Goal: Find contact information: Find contact information

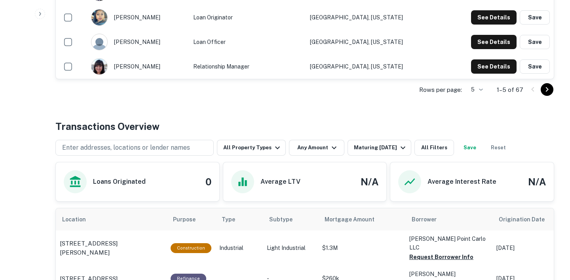
scroll to position [291, 0]
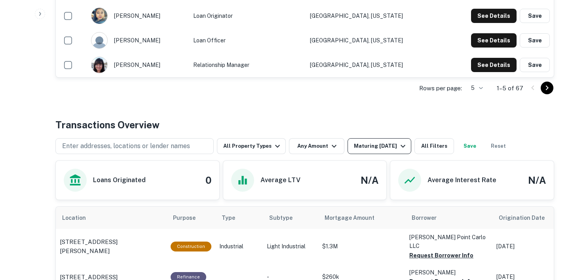
click at [375, 152] on button "Maturing [DATE]" at bounding box center [380, 146] width 64 height 16
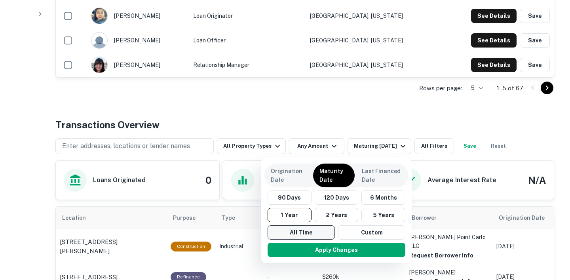
click at [309, 231] on button "All Time" at bounding box center [301, 232] width 67 height 14
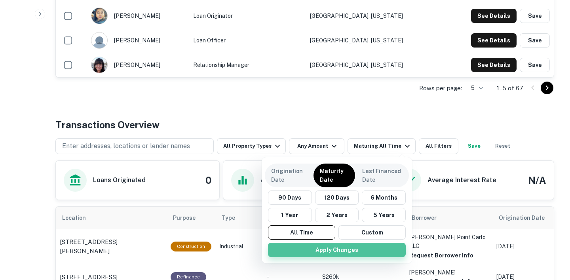
click at [330, 251] on button "Apply Changes" at bounding box center [337, 250] width 138 height 14
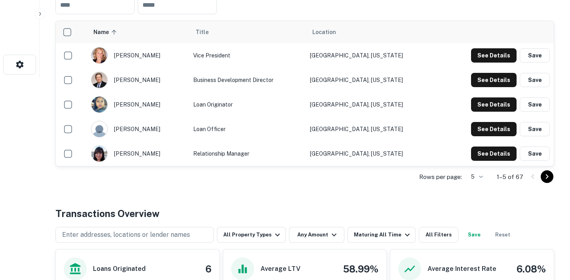
scroll to position [259, 0]
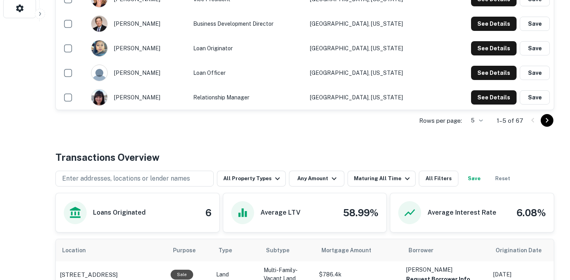
click at [477, 180] on li "50" at bounding box center [476, 179] width 21 height 14
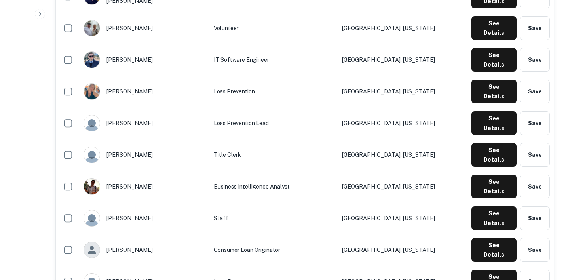
scroll to position [1056, 0]
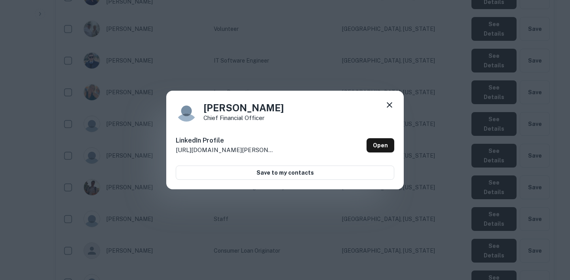
click at [394, 107] on icon at bounding box center [390, 105] width 10 height 10
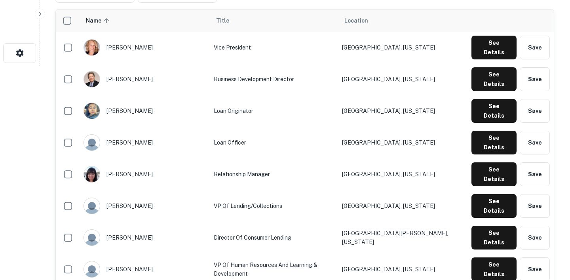
scroll to position [215, 0]
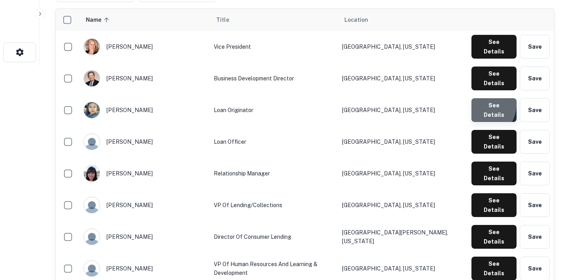
click at [480, 98] on button "See Details" at bounding box center [494, 110] width 45 height 24
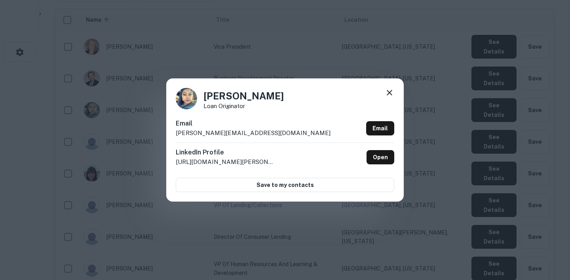
click at [185, 133] on p "[PERSON_NAME][EMAIL_ADDRESS][DOMAIN_NAME]" at bounding box center [253, 133] width 155 height 10
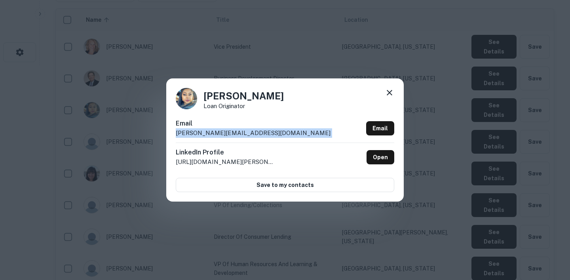
click at [185, 133] on p "[PERSON_NAME][EMAIL_ADDRESS][DOMAIN_NAME]" at bounding box center [253, 133] width 155 height 10
copy div "[PERSON_NAME][EMAIL_ADDRESS][DOMAIN_NAME] Email"
click at [389, 95] on icon at bounding box center [390, 93] width 10 height 10
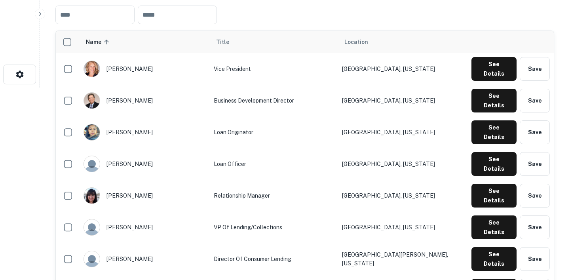
scroll to position [192, 0]
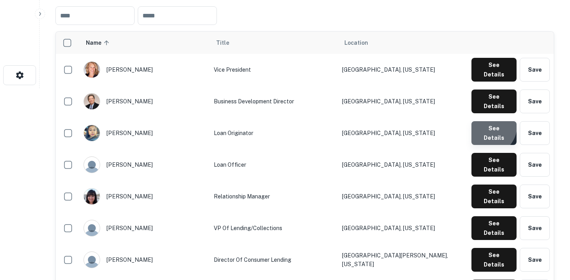
click at [490, 121] on button "See Details" at bounding box center [494, 133] width 45 height 24
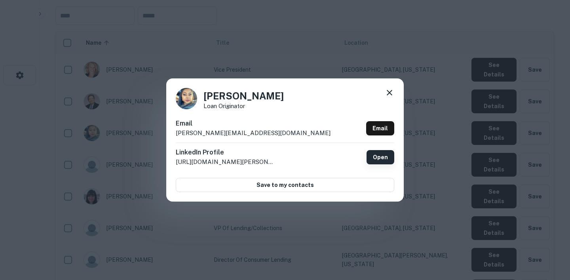
click at [376, 159] on link "Open" at bounding box center [381, 157] width 28 height 14
click at [393, 93] on icon at bounding box center [390, 93] width 10 height 10
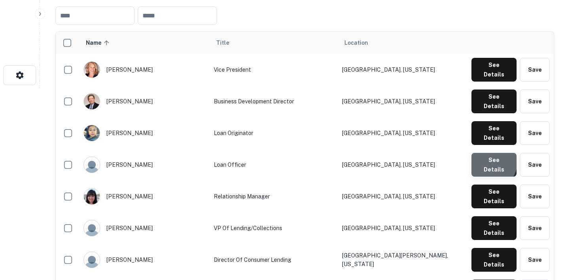
click at [491, 153] on button "See Details" at bounding box center [494, 165] width 45 height 24
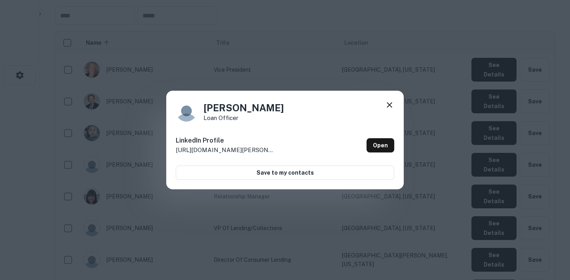
click at [389, 103] on icon at bounding box center [390, 105] width 10 height 10
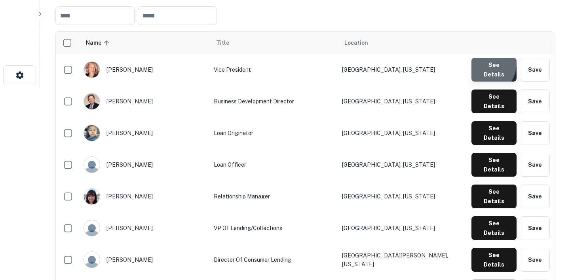
click at [482, 64] on button "See Details" at bounding box center [494, 70] width 45 height 24
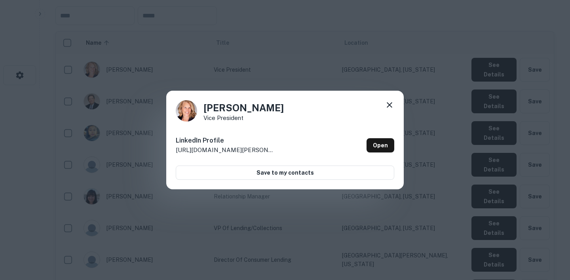
click at [385, 104] on icon at bounding box center [390, 105] width 10 height 10
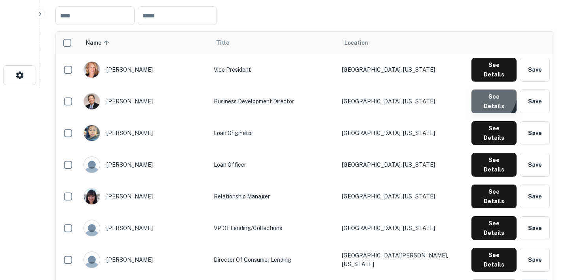
click at [477, 90] on button "See Details" at bounding box center [494, 102] width 45 height 24
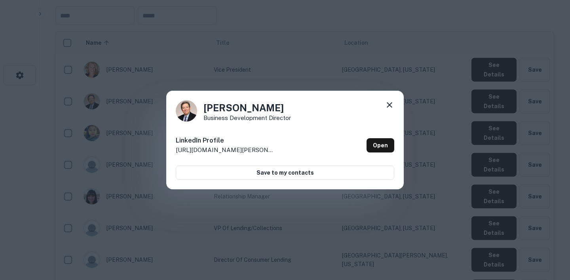
click at [392, 103] on icon at bounding box center [390, 105] width 10 height 10
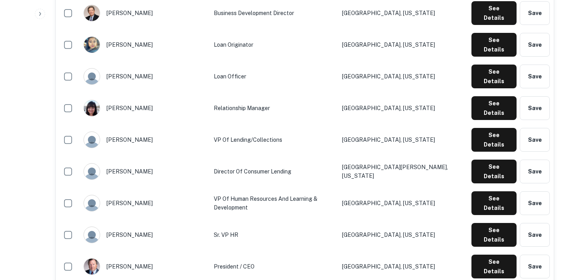
scroll to position [280, 0]
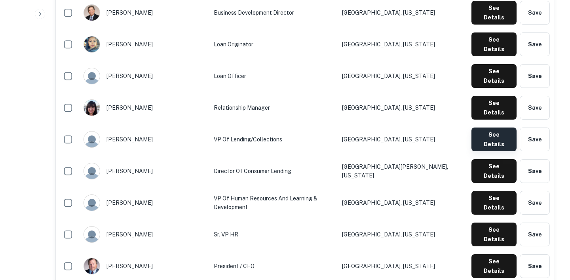
click at [490, 128] on button "See Details" at bounding box center [494, 140] width 45 height 24
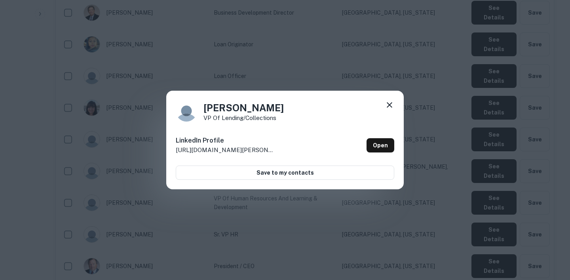
click at [387, 107] on icon at bounding box center [390, 105] width 10 height 10
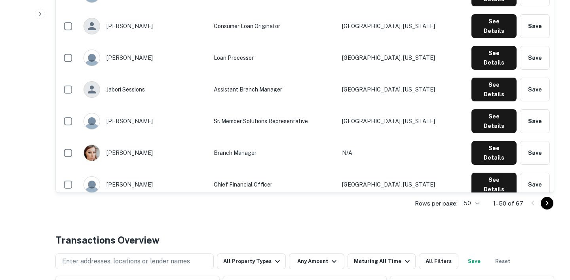
scroll to position [1292, 0]
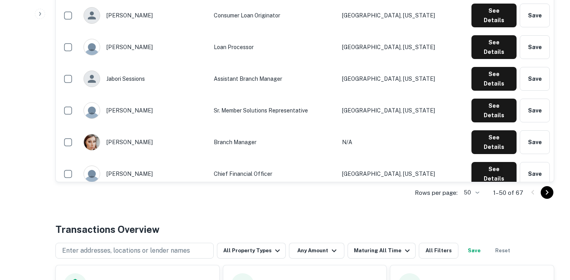
click at [549, 193] on icon "Go to next page" at bounding box center [548, 193] width 10 height 10
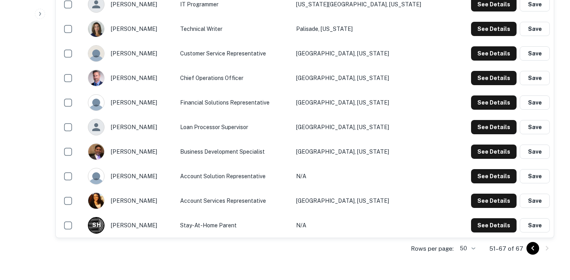
scroll to position [425, 0]
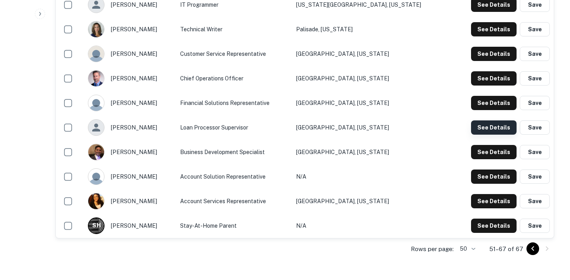
click at [475, 132] on button "See Details" at bounding box center [494, 127] width 46 height 14
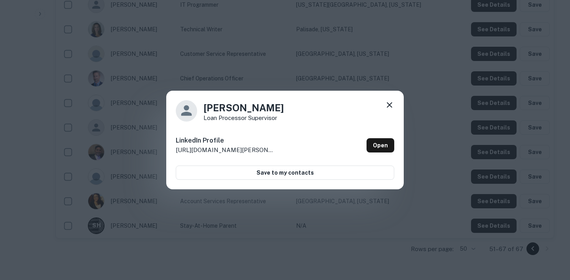
click at [390, 101] on icon at bounding box center [390, 105] width 10 height 10
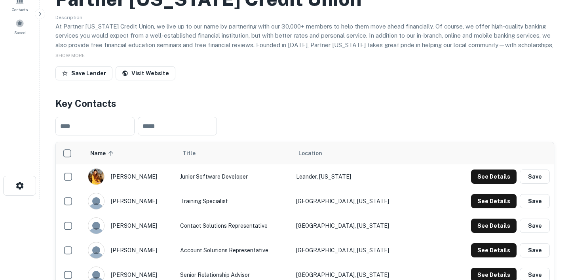
scroll to position [80, 0]
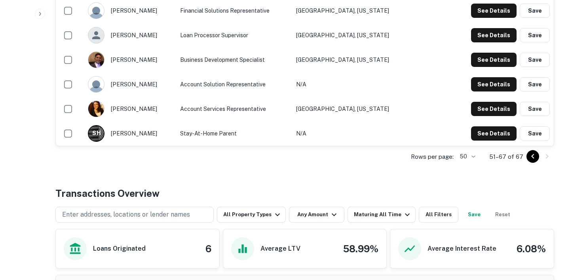
scroll to position [524, 0]
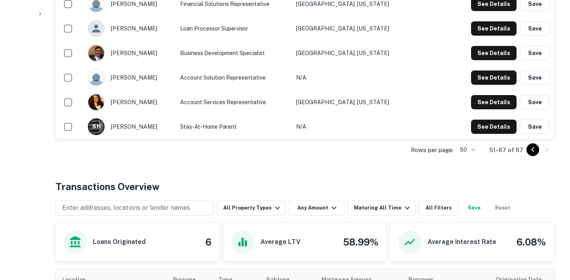
click at [529, 150] on icon "Go to previous page" at bounding box center [533, 150] width 10 height 10
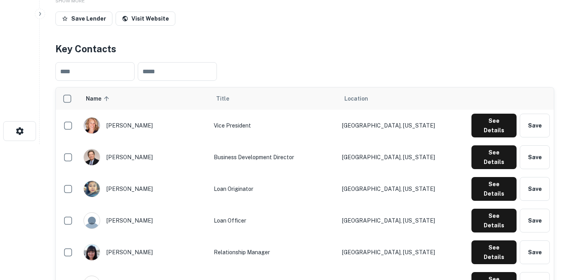
scroll to position [137, 0]
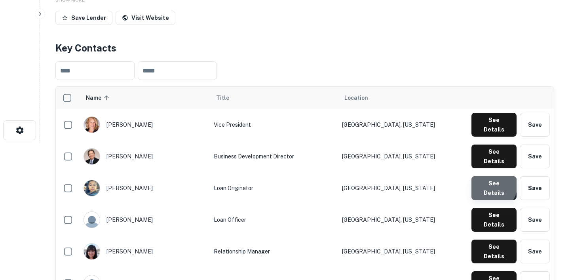
click at [494, 176] on button "See Details" at bounding box center [494, 188] width 45 height 24
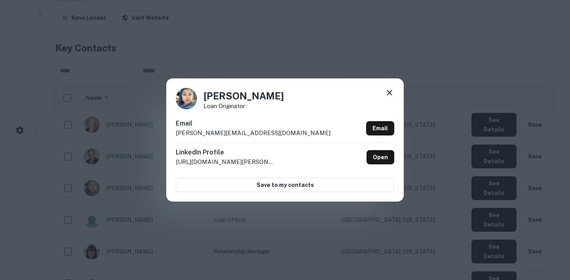
click at [179, 134] on p "[PERSON_NAME][EMAIL_ADDRESS][DOMAIN_NAME]" at bounding box center [253, 133] width 155 height 10
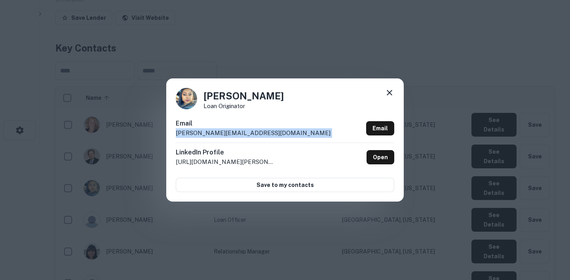
drag, startPoint x: 179, startPoint y: 134, endPoint x: 286, endPoint y: 138, distance: 106.6
click at [286, 138] on div "Email [PERSON_NAME][EMAIL_ADDRESS][DOMAIN_NAME] Email" at bounding box center [285, 131] width 219 height 24
copy div "[PERSON_NAME][EMAIL_ADDRESS][DOMAIN_NAME] Email"
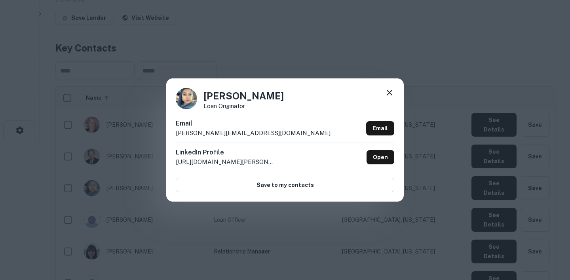
click at [220, 94] on h4 "[PERSON_NAME]" at bounding box center [244, 96] width 80 height 14
drag, startPoint x: 220, startPoint y: 94, endPoint x: 247, endPoint y: 94, distance: 26.9
click at [247, 94] on h4 "[PERSON_NAME]" at bounding box center [244, 96] width 80 height 14
copy h4 "[PERSON_NAME]"
click at [227, 108] on p "Loan Originator" at bounding box center [244, 106] width 80 height 6
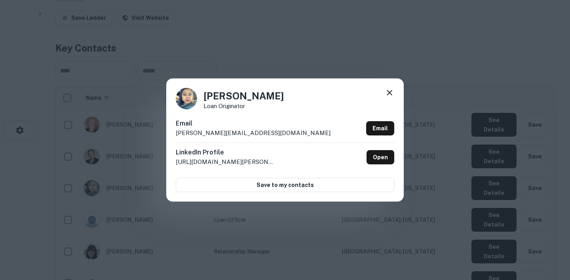
click at [212, 107] on p "Loan Originator" at bounding box center [244, 106] width 80 height 6
drag, startPoint x: 212, startPoint y: 107, endPoint x: 234, endPoint y: 107, distance: 21.8
click at [234, 107] on p "Loan Originator" at bounding box center [244, 106] width 80 height 6
copy p "Loan Originator"
click at [252, 132] on p "[PERSON_NAME][EMAIL_ADDRESS][DOMAIN_NAME]" at bounding box center [253, 133] width 155 height 10
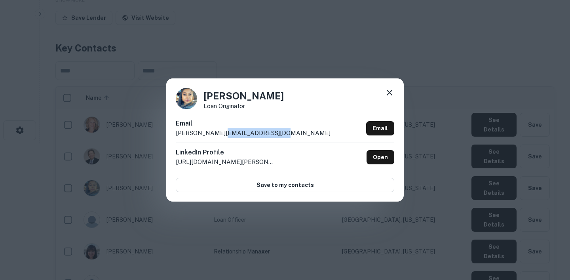
click at [252, 132] on p "[PERSON_NAME][EMAIL_ADDRESS][DOMAIN_NAME]" at bounding box center [253, 133] width 155 height 10
copy div "[PERSON_NAME][EMAIL_ADDRESS][DOMAIN_NAME] Email"
